Goal: Information Seeking & Learning: Learn about a topic

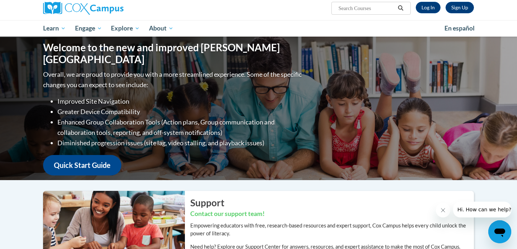
scroll to position [59, 0]
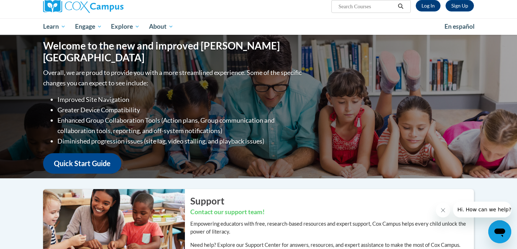
click at [375, 7] on input "Search..." at bounding box center [366, 6] width 57 height 9
type input "stages of change"
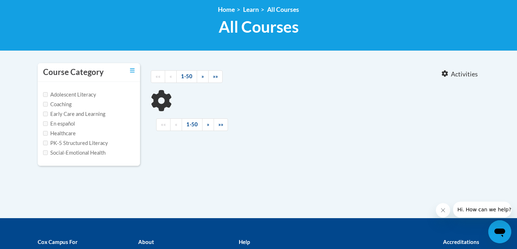
type input "stages of change"
